Goal: Information Seeking & Learning: Check status

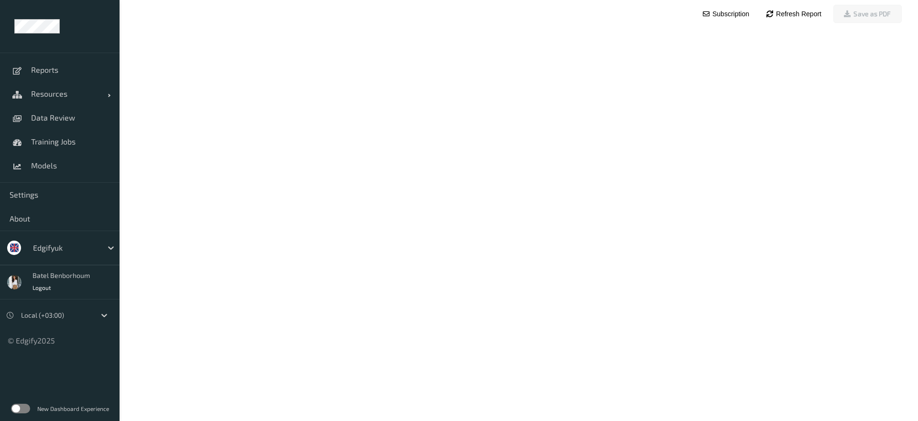
click at [25, 409] on label at bounding box center [20, 409] width 19 height 10
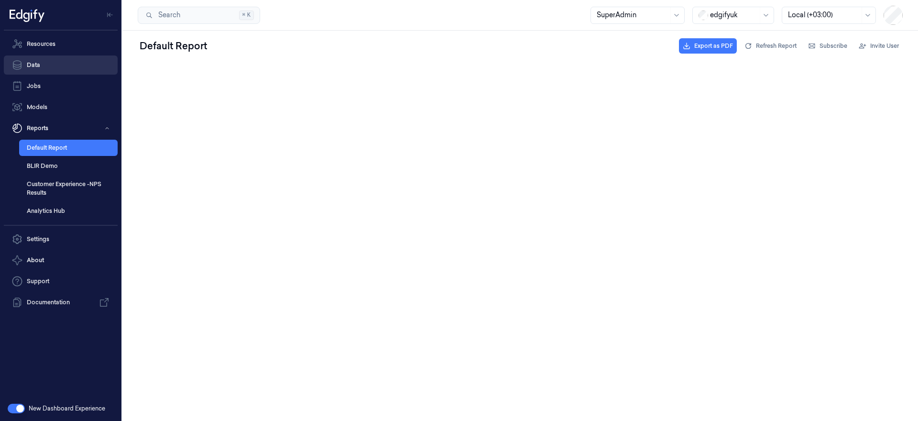
click at [45, 65] on link "Data" at bounding box center [61, 64] width 114 height 19
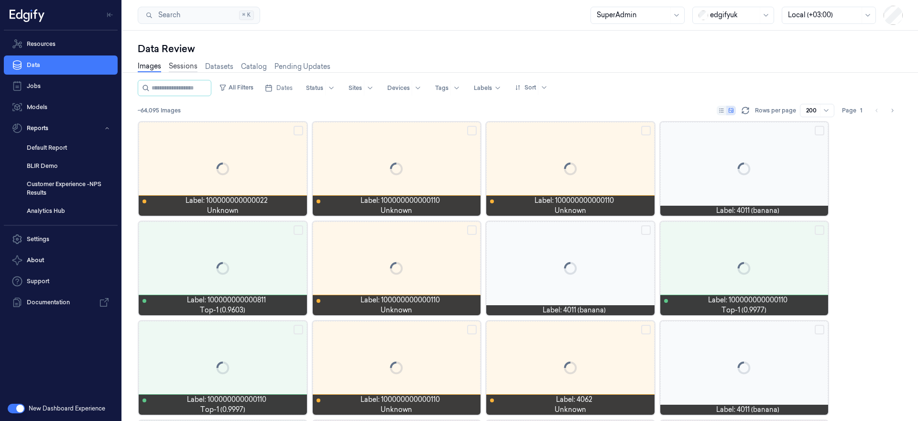
click at [186, 66] on link "Sessions" at bounding box center [183, 66] width 29 height 11
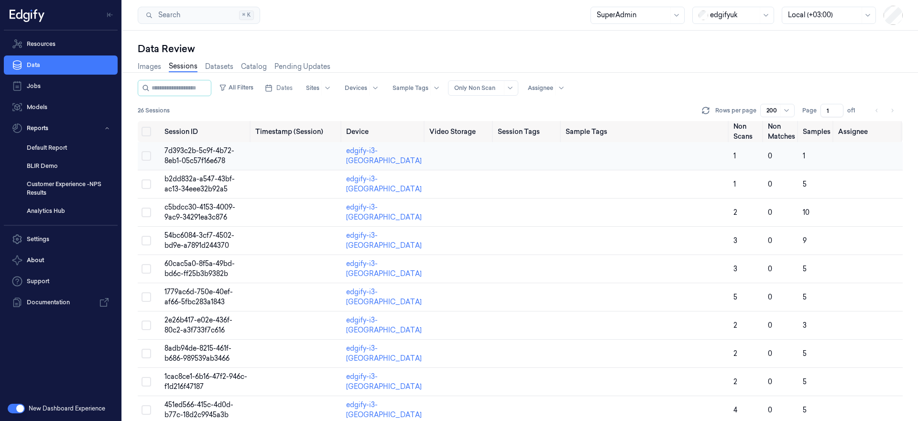
click at [196, 156] on span "7d393c2b-5c9f-4b72-8eb1-05c57f16e678" at bounding box center [200, 155] width 70 height 19
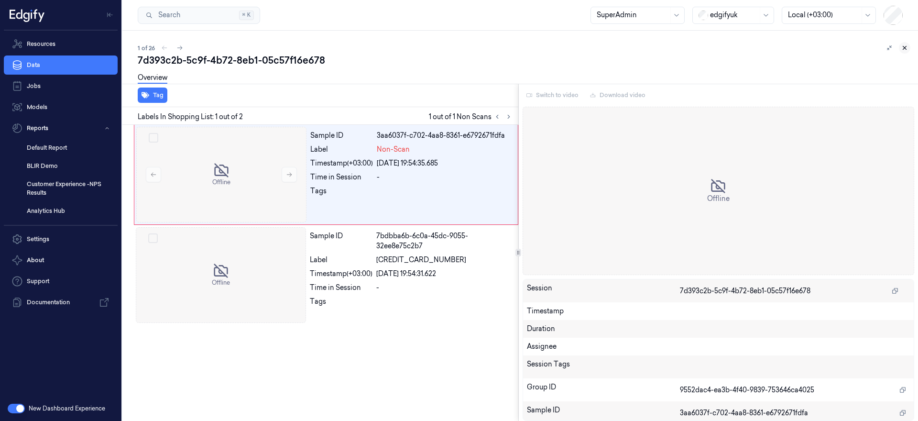
click at [905, 45] on icon at bounding box center [904, 47] width 7 height 7
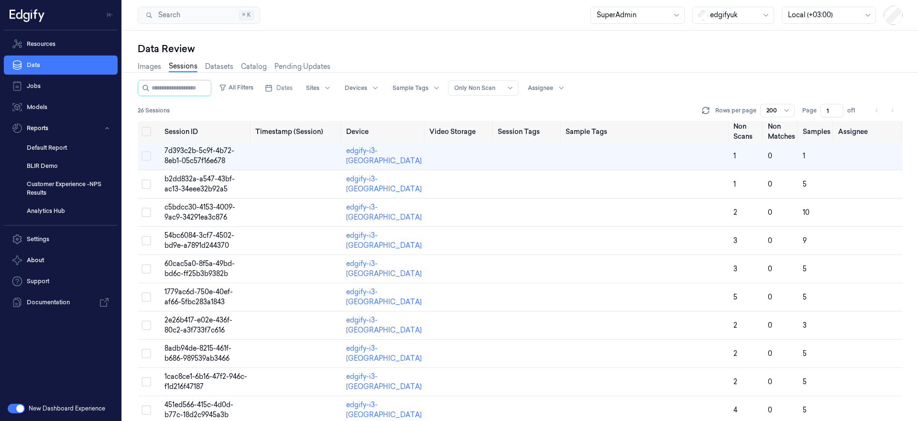
click at [483, 91] on div at bounding box center [478, 88] width 48 height 9
click at [427, 88] on div at bounding box center [411, 88] width 36 height 9
